Goal: Task Accomplishment & Management: Use online tool/utility

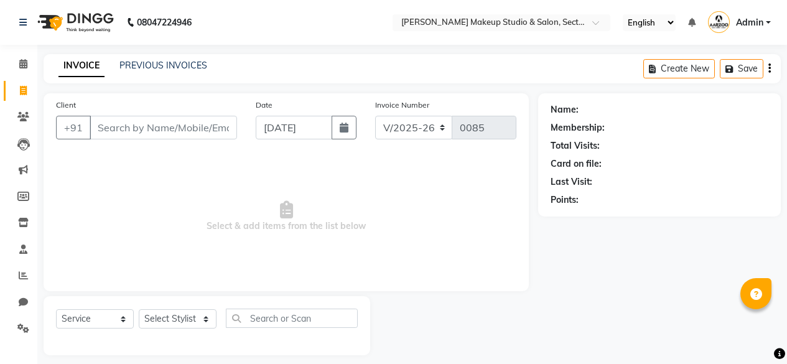
select select "6943"
select select "service"
click at [22, 65] on icon at bounding box center [23, 63] width 8 height 9
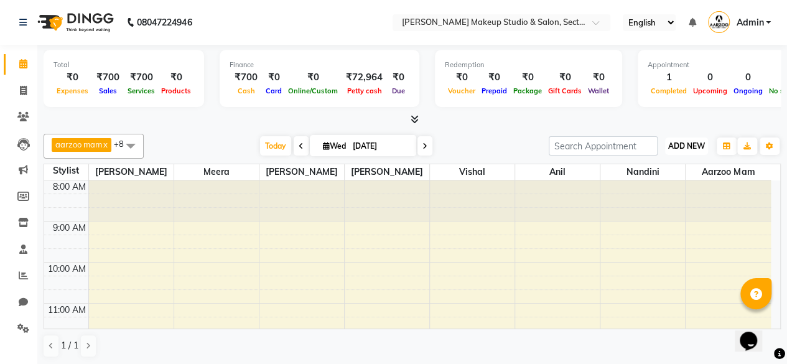
click at [672, 150] on button "ADD NEW Toggle Dropdown" at bounding box center [686, 146] width 43 height 17
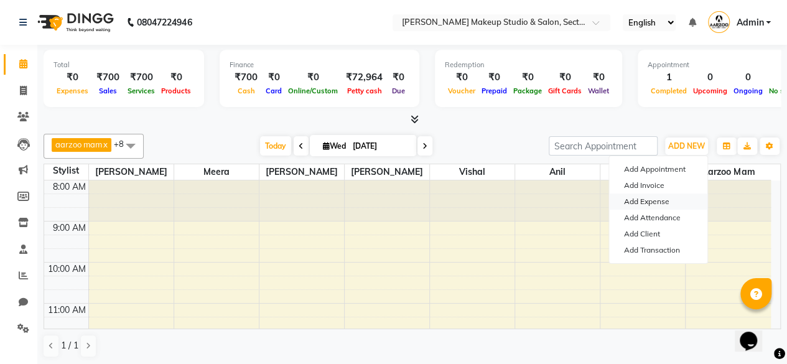
click at [649, 202] on link "Add Expense" at bounding box center [658, 202] width 98 height 16
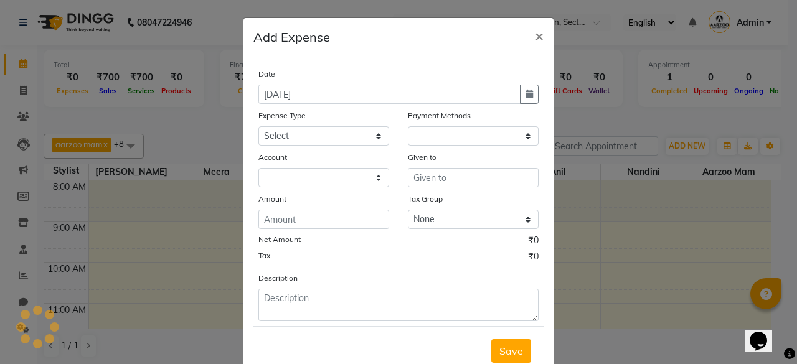
select select "1"
select select "6008"
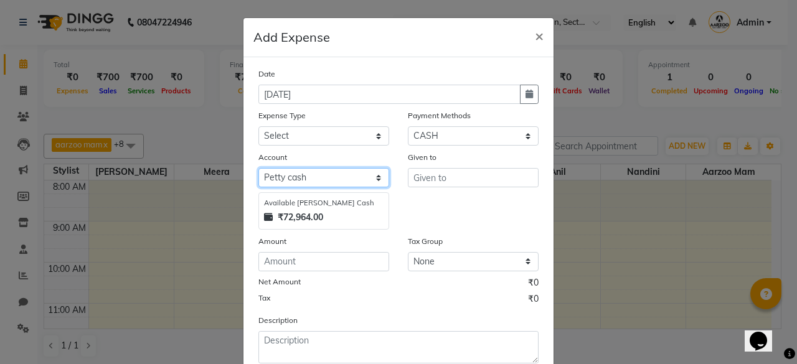
click at [283, 176] on select "Select [PERSON_NAME] cash Default account" at bounding box center [323, 177] width 131 height 19
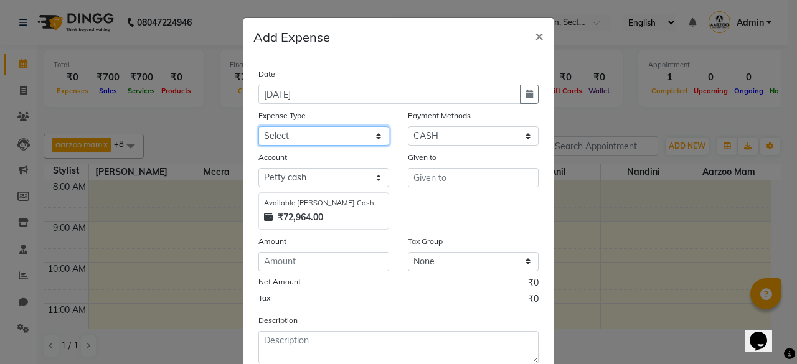
click at [301, 137] on select "Select Advance Salary Bank charges Car maintenance Cash transfer to bank Cash t…" at bounding box center [323, 135] width 131 height 19
select select "18"
click at [258, 126] on select "Select Advance Salary Bank charges Car maintenance Cash transfer to bank Cash t…" at bounding box center [323, 135] width 131 height 19
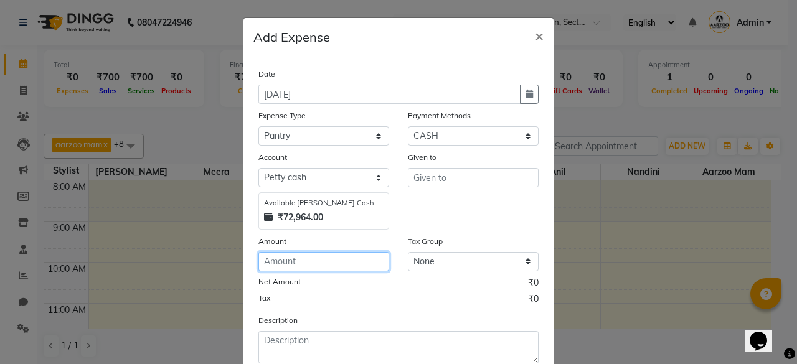
click at [315, 266] on input "number" at bounding box center [323, 261] width 131 height 19
type input "57"
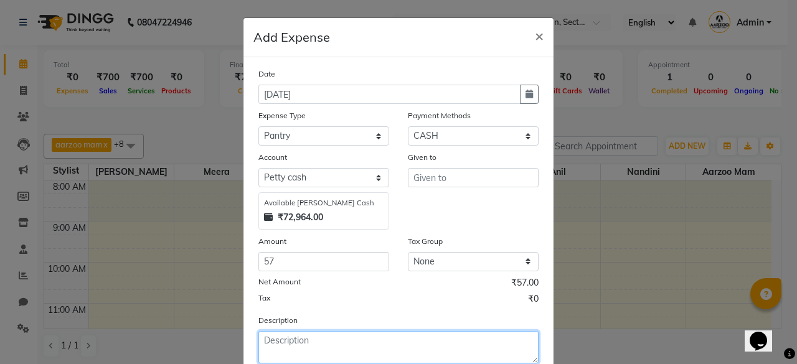
click at [336, 339] on textarea at bounding box center [398, 347] width 280 height 32
type textarea "MILK"
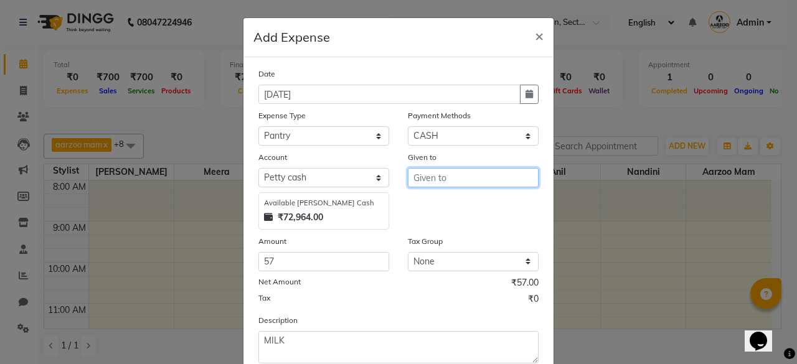
click at [478, 185] on input "text" at bounding box center [473, 177] width 131 height 19
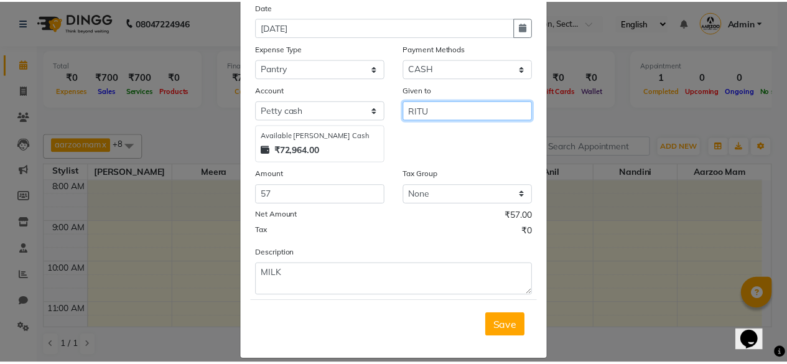
scroll to position [79, 0]
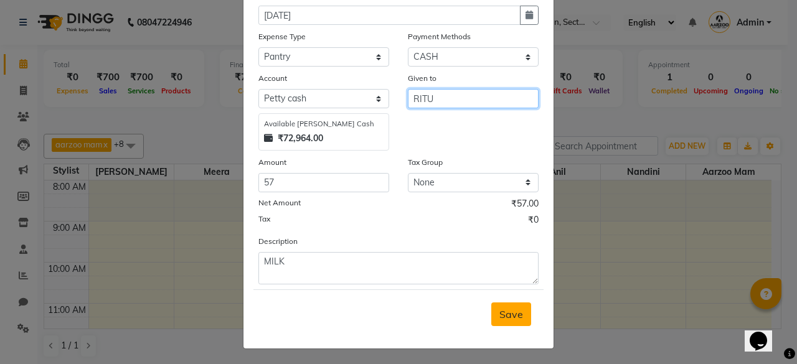
type input "RITU"
click at [507, 318] on span "Save" at bounding box center [511, 314] width 24 height 12
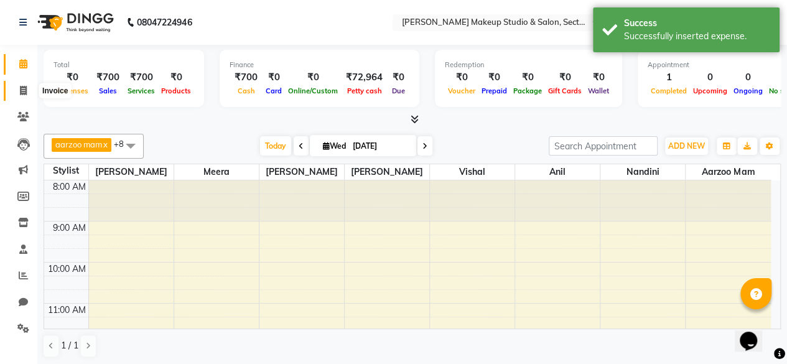
click at [25, 91] on icon at bounding box center [23, 90] width 7 height 9
select select "6943"
select select "service"
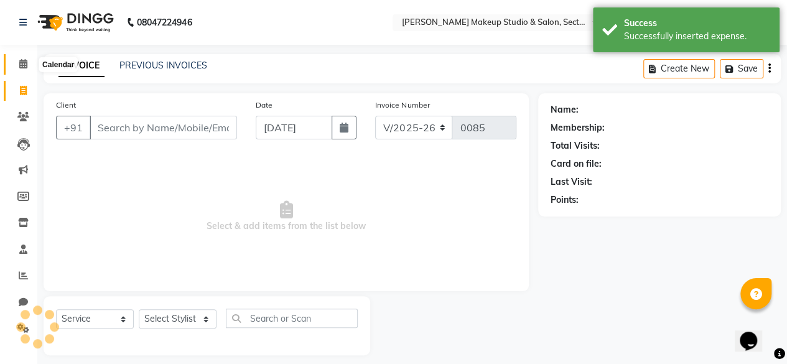
click at [25, 64] on icon at bounding box center [23, 63] width 8 height 9
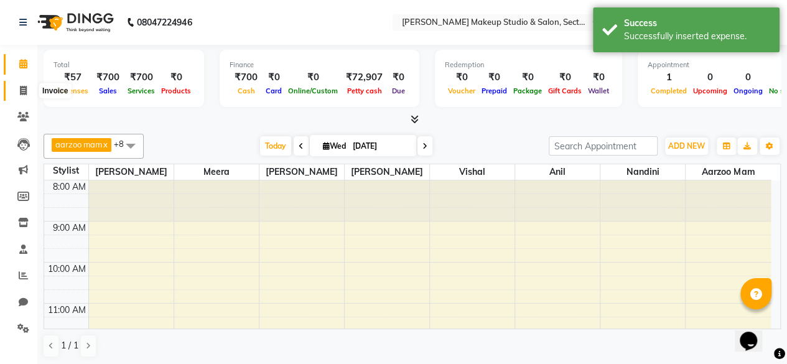
scroll to position [354, 0]
